Goal: Task Accomplishment & Management: Manage account settings

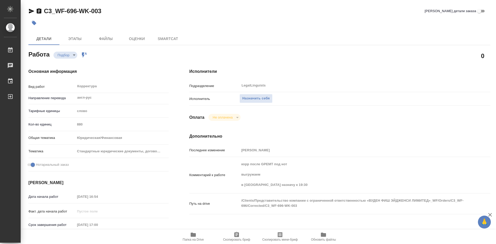
type textarea "x"
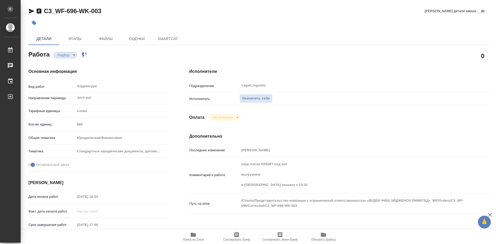
type textarea "x"
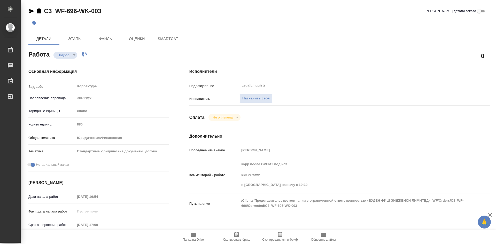
type textarea "x"
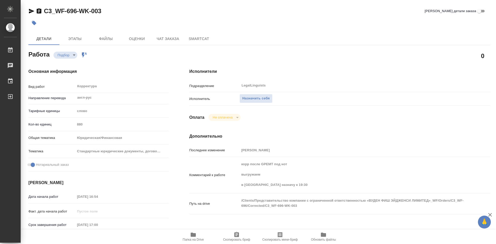
type textarea "x"
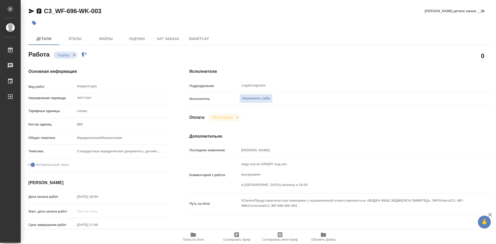
type textarea "x"
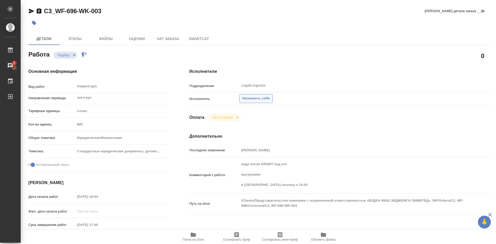
click at [264, 99] on span "Назначить себя" at bounding box center [255, 99] width 27 height 6
click at [256, 99] on span "Назначить себя" at bounding box center [255, 99] width 27 height 6
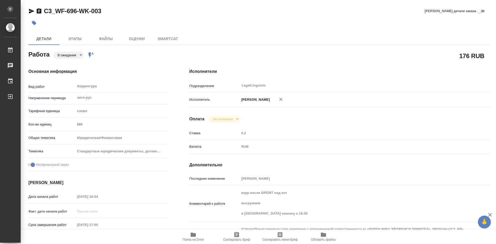
type textarea "x"
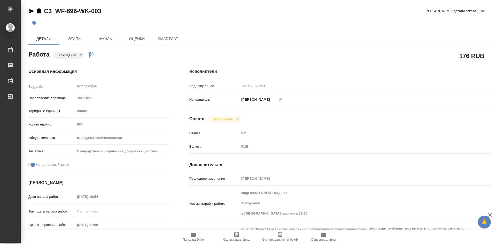
type textarea "x"
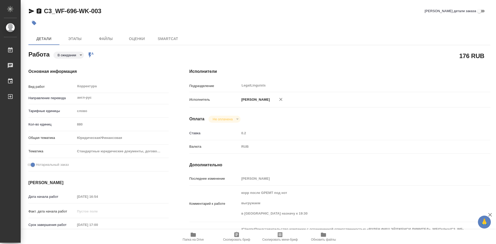
type textarea "x"
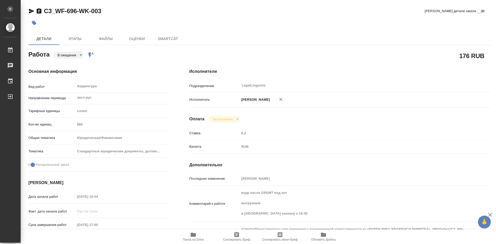
type textarea "x"
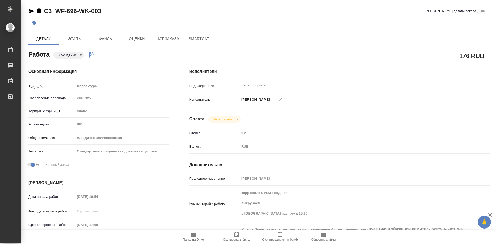
type textarea "x"
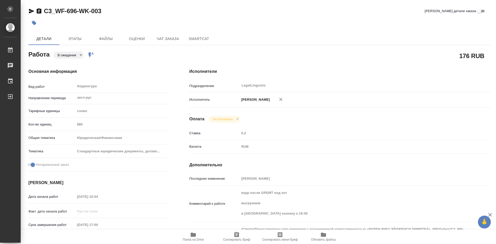
type textarea "x"
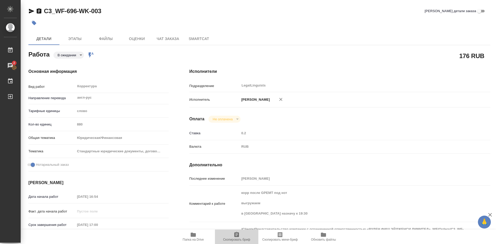
click at [237, 234] on icon "button" at bounding box center [236, 234] width 5 height 5
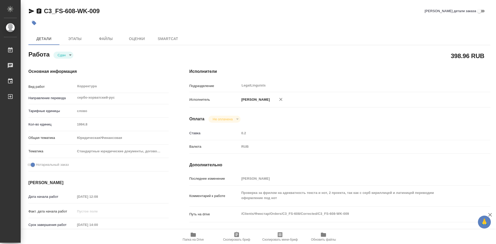
type textarea "x"
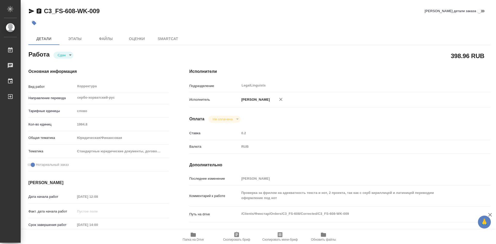
type textarea "x"
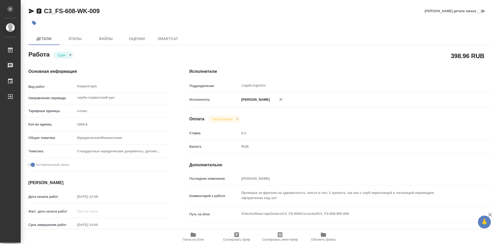
type textarea "x"
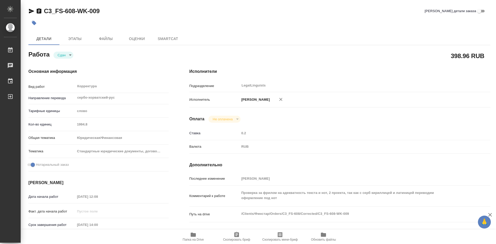
type textarea "x"
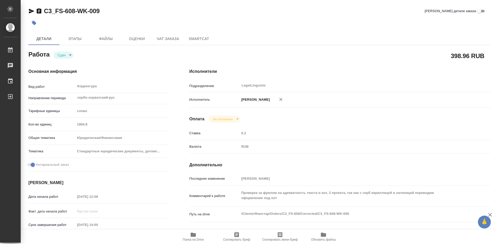
click at [194, 237] on icon "button" at bounding box center [193, 235] width 5 height 4
type textarea "x"
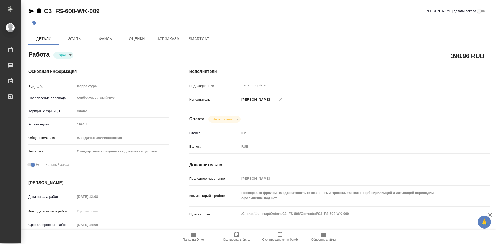
type textarea "x"
click at [194, 237] on icon "button" at bounding box center [193, 235] width 5 height 4
type textarea "x"
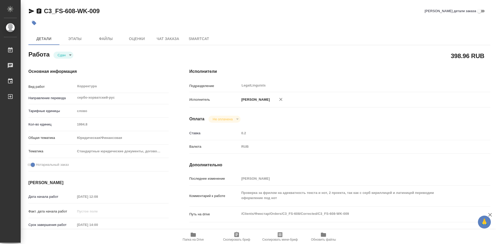
type textarea "x"
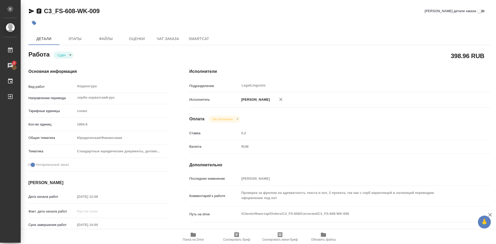
type textarea "x"
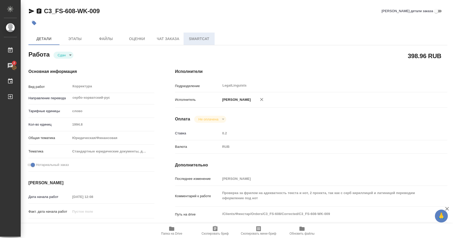
type textarea "x"
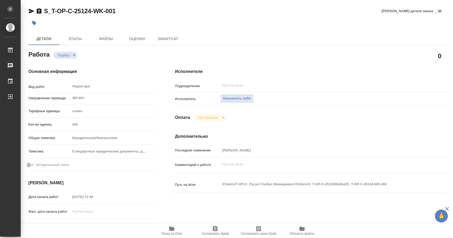
type textarea "x"
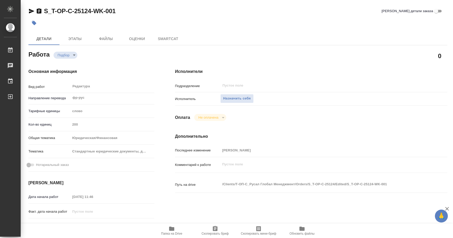
type textarea "x"
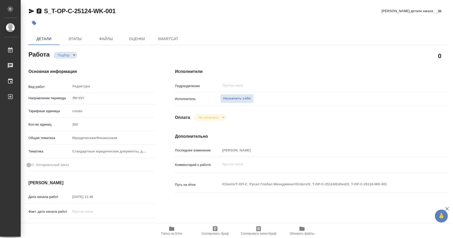
type textarea "x"
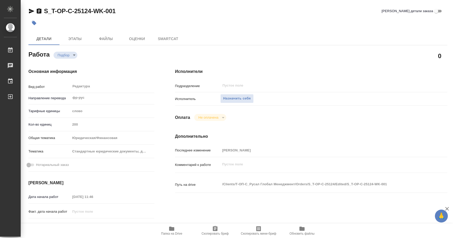
type textarea "x"
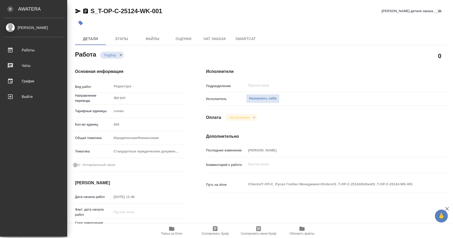
type textarea "x"
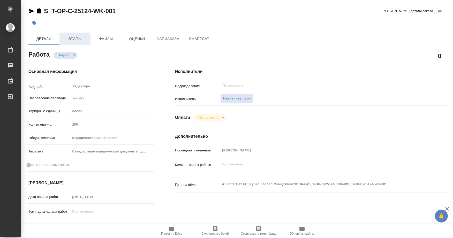
type textarea "x"
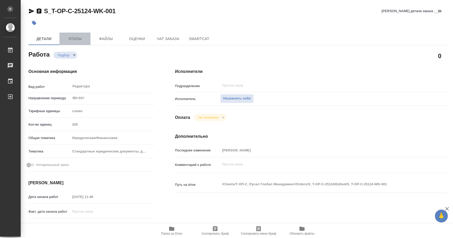
drag, startPoint x: 77, startPoint y: 37, endPoint x: 83, endPoint y: 43, distance: 8.4
click at [77, 37] on span "Этапы" at bounding box center [75, 39] width 25 height 6
type textarea "x"
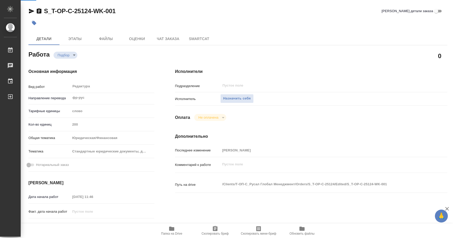
type textarea "x"
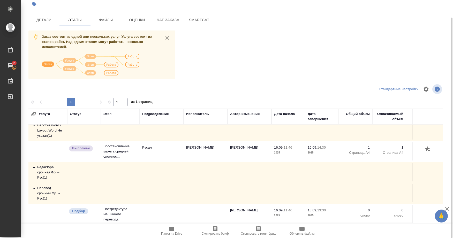
scroll to position [9, 0]
drag, startPoint x: 53, startPoint y: 192, endPoint x: 55, endPoint y: 191, distance: 2.7
click at [53, 191] on div "Перевод срочный Фр → Рус ( 1 )" at bounding box center [48, 194] width 34 height 16
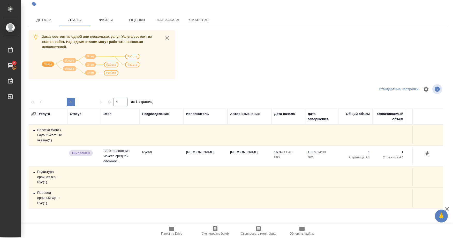
scroll to position [0, 0]
drag, startPoint x: 44, startPoint y: 19, endPoint x: 46, endPoint y: 28, distance: 10.0
click at [44, 19] on span "Детали" at bounding box center [44, 20] width 25 height 6
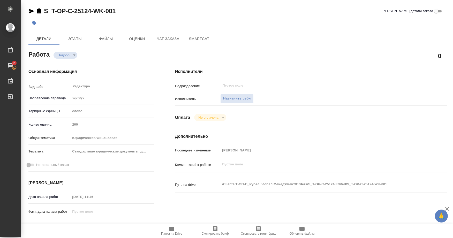
type textarea "x"
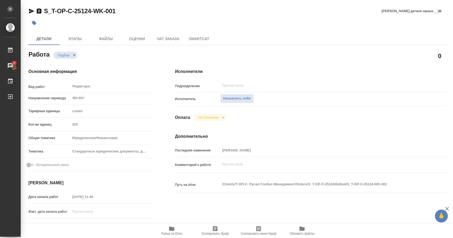
type textarea "x"
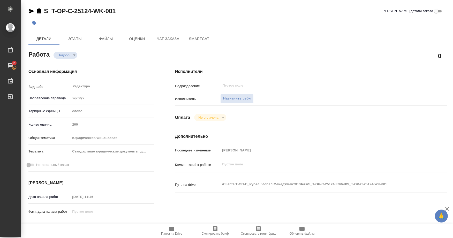
type textarea "x"
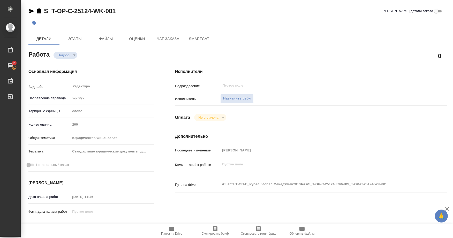
type textarea "x"
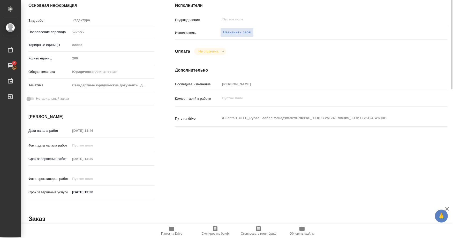
scroll to position [15, 0]
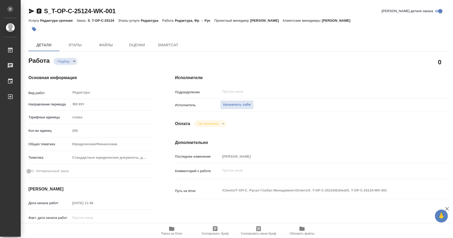
type textarea "x"
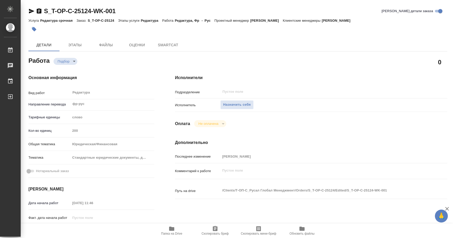
type textarea "x"
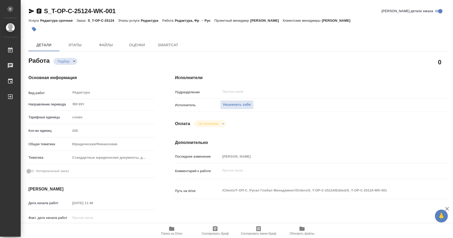
type textarea "x"
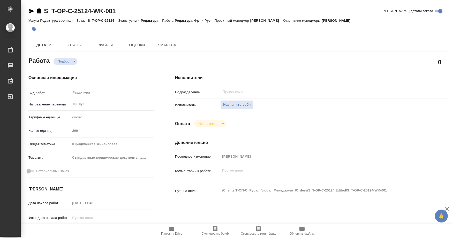
type textarea "x"
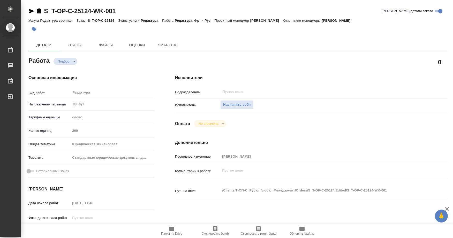
type textarea "x"
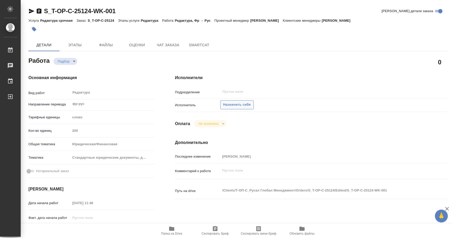
type textarea "x"
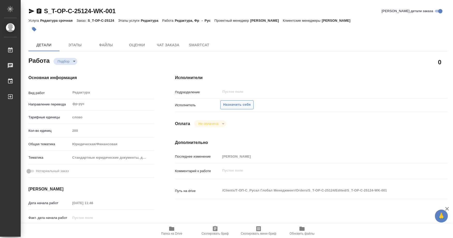
click at [237, 103] on span "Назначить себя" at bounding box center [236, 105] width 27 height 6
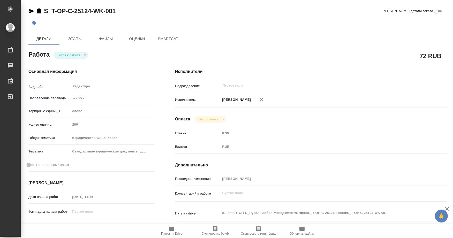
type textarea "x"
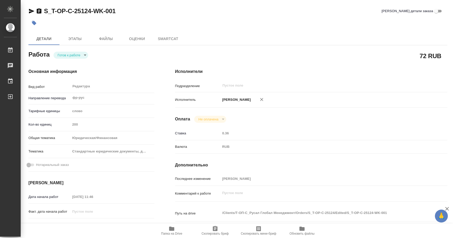
type textarea "x"
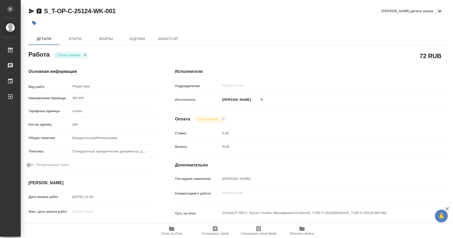
type textarea "x"
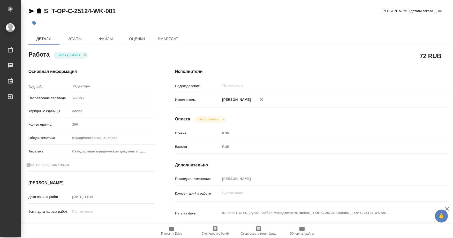
type textarea "x"
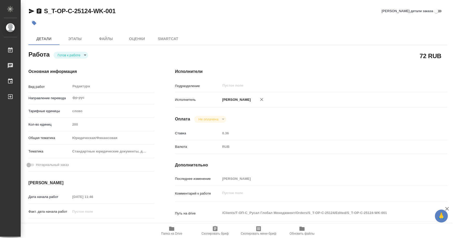
type textarea "x"
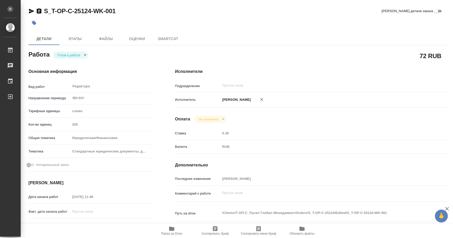
type textarea "x"
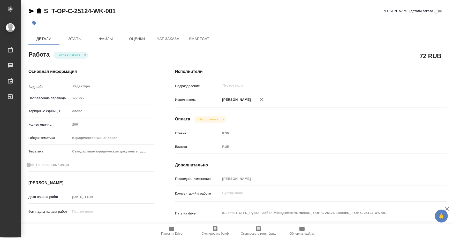
click at [214, 228] on icon "button" at bounding box center [215, 228] width 5 height 5
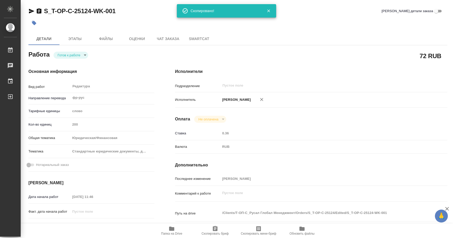
type textarea "x"
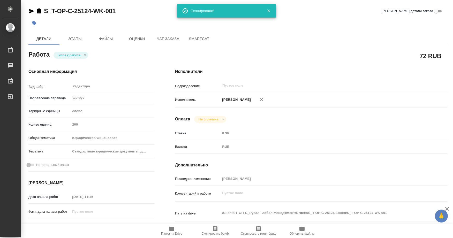
type textarea "x"
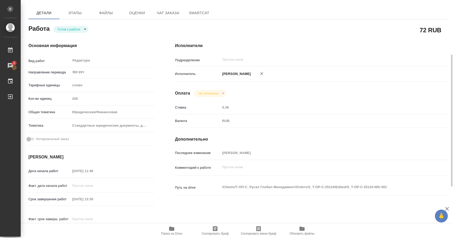
scroll to position [52, 0]
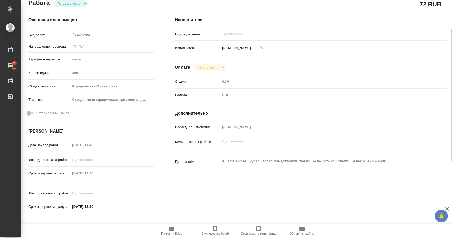
type textarea "x"
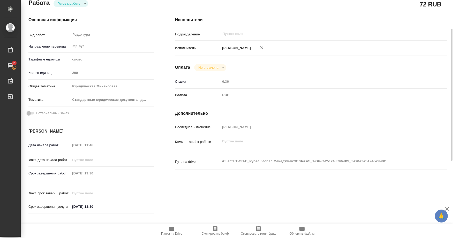
type textarea "x"
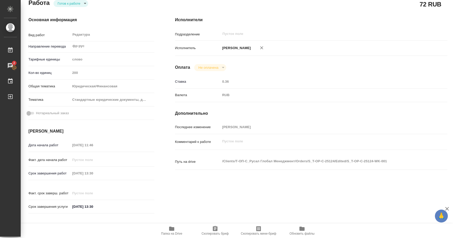
scroll to position [0, 0]
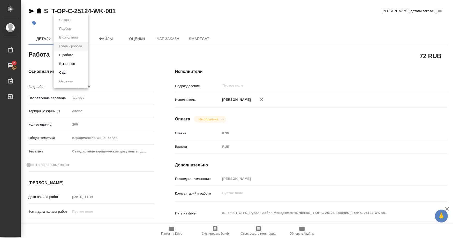
click at [84, 55] on body "🙏 .cls-1 fill:#fff; AWATERA Soldatenkova Tatyana Работы 2 Чаты График Выйти S_T…" at bounding box center [226, 119] width 453 height 238
click at [73, 56] on button "В работе" at bounding box center [66, 55] width 17 height 6
type textarea "x"
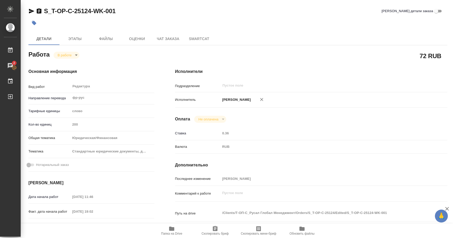
type textarea "x"
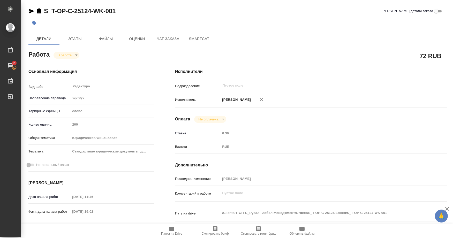
type textarea "x"
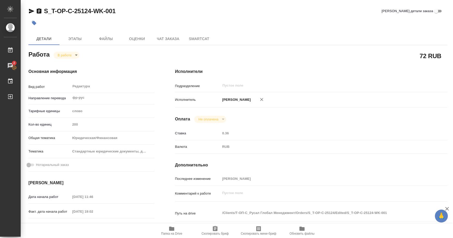
type textarea "x"
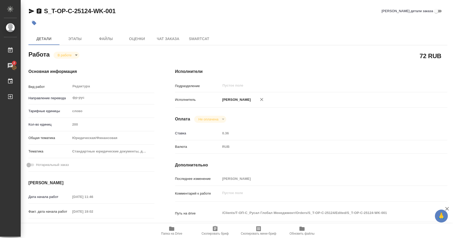
type textarea "x"
click at [174, 230] on icon "button" at bounding box center [171, 229] width 5 height 4
click at [173, 229] on icon "button" at bounding box center [171, 229] width 5 height 4
type textarea "x"
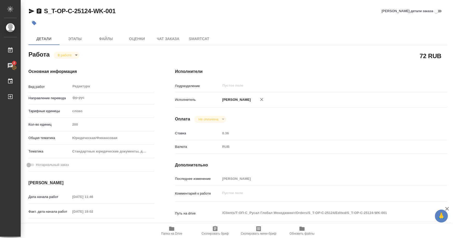
type textarea "x"
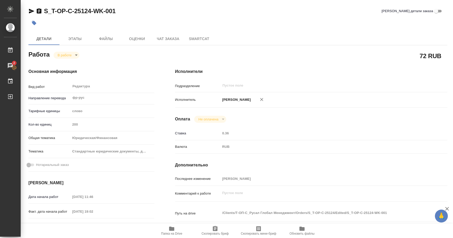
type textarea "x"
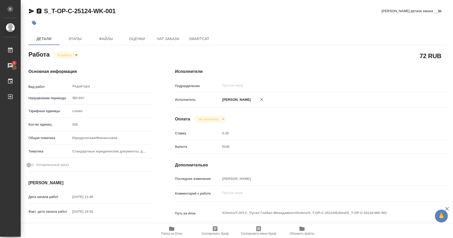
type textarea "x"
